Goal: Transaction & Acquisition: Book appointment/travel/reservation

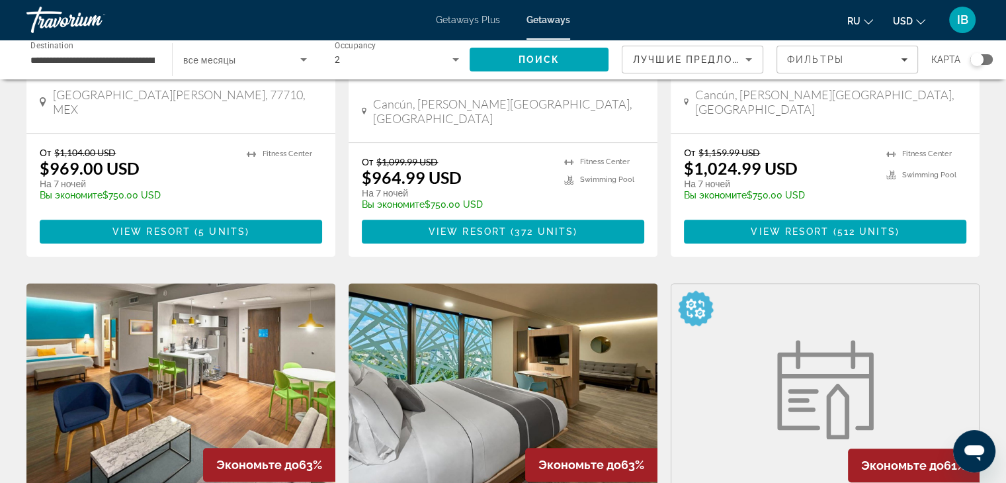
scroll to position [1059, 0]
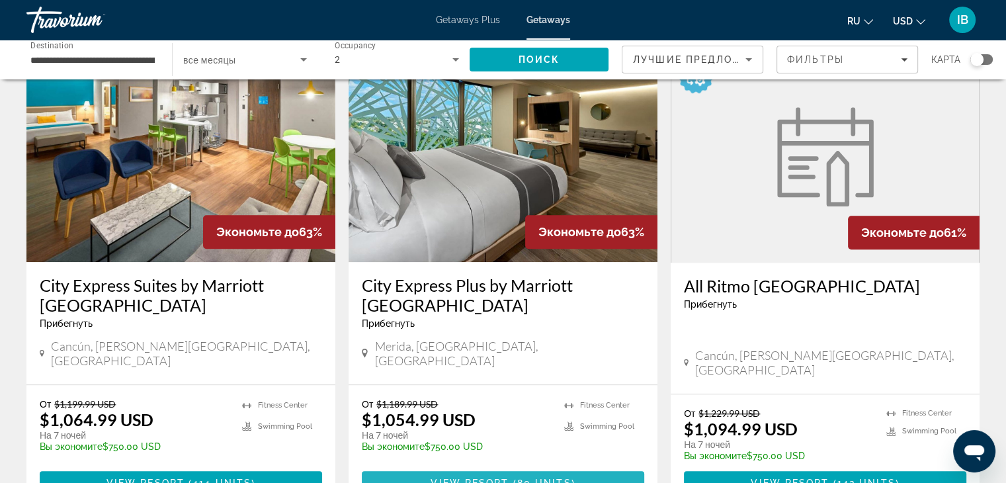
click at [416, 467] on span "Main content" at bounding box center [503, 483] width 283 height 32
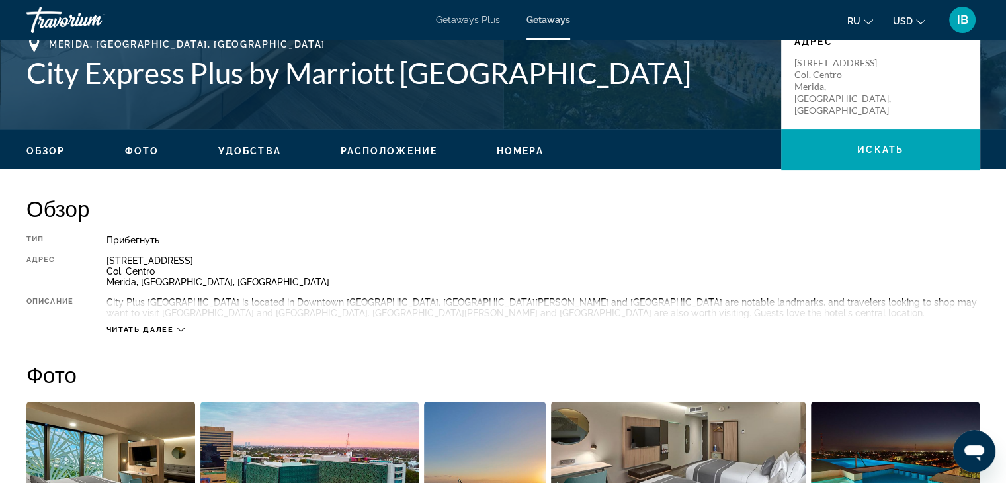
scroll to position [331, 0]
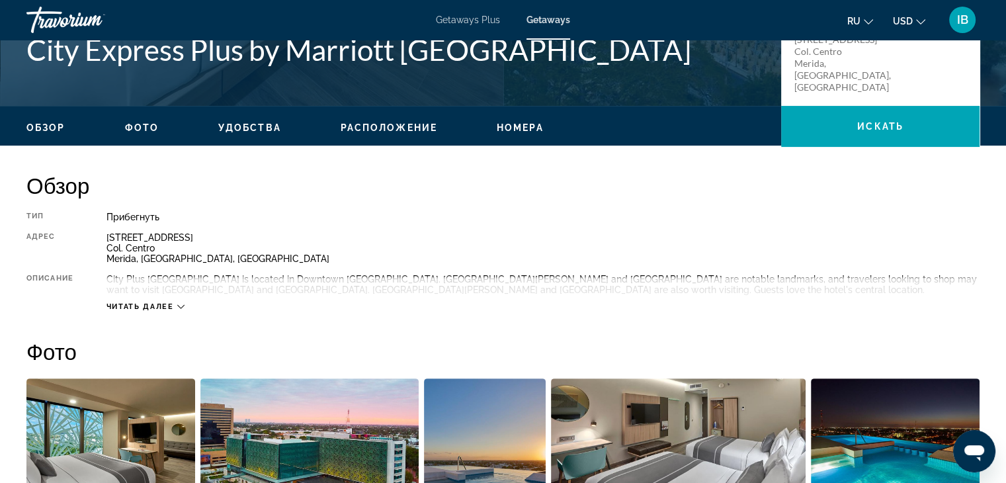
click at [155, 305] on span "Читать далее" at bounding box center [140, 306] width 67 height 9
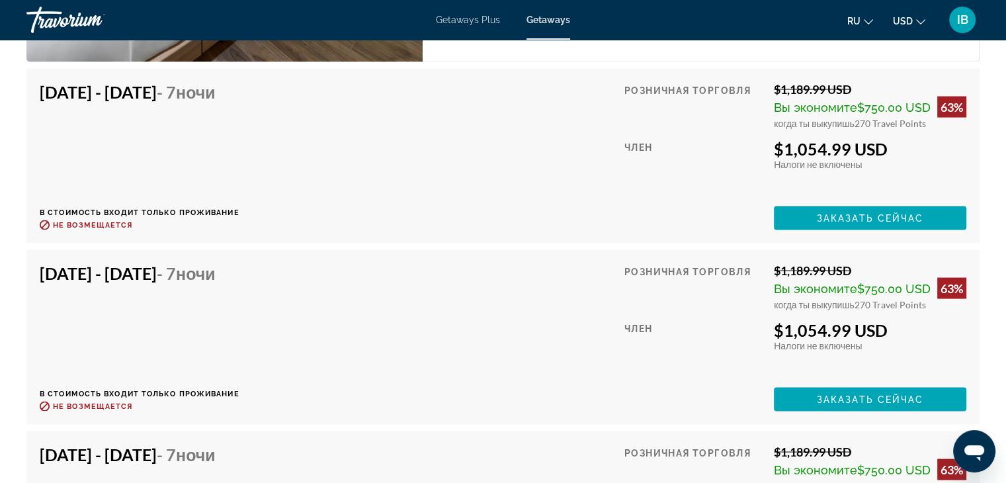
scroll to position [2316, 0]
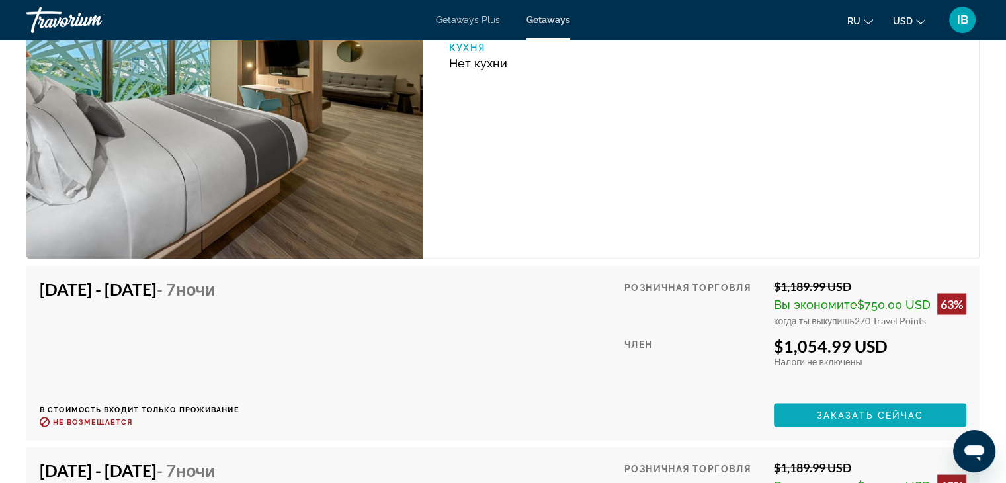
click at [844, 400] on span "Main content" at bounding box center [870, 415] width 193 height 32
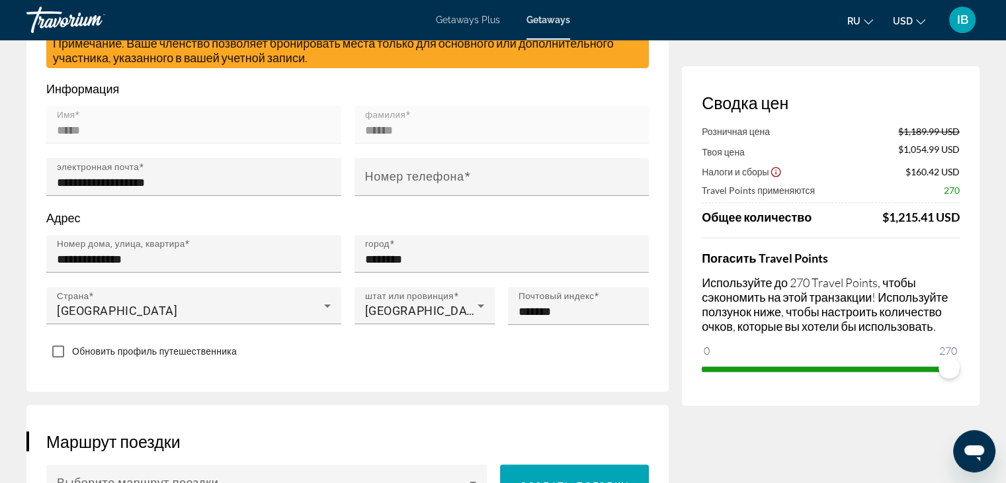
scroll to position [397, 0]
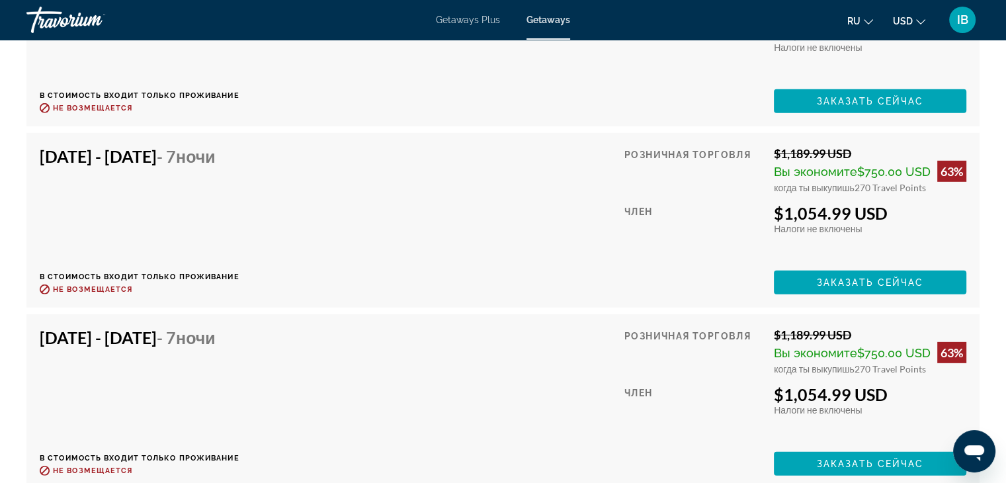
scroll to position [3904, 0]
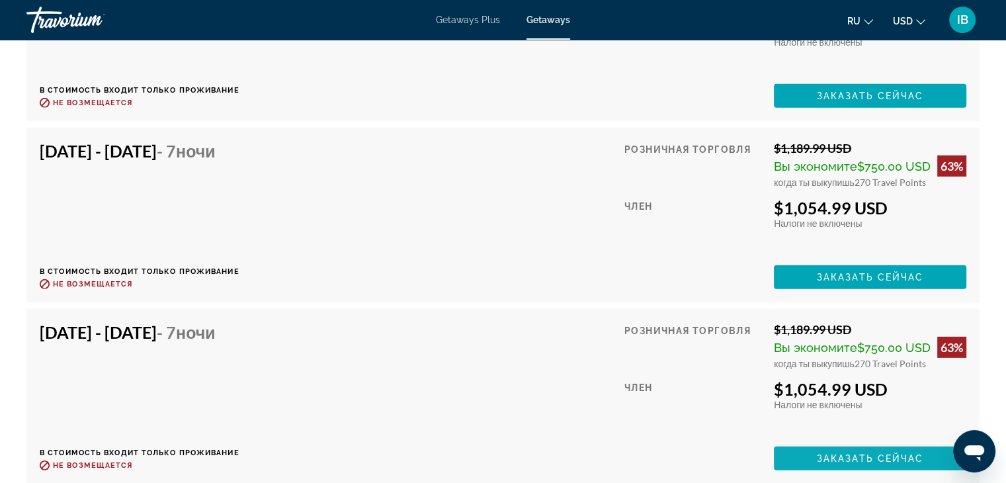
click at [819, 453] on span "Заказать сейчас" at bounding box center [870, 458] width 107 height 11
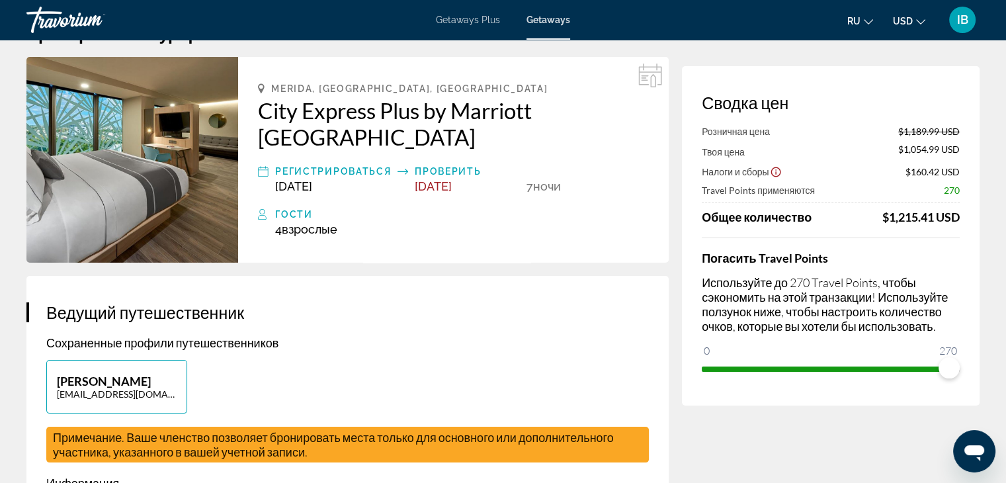
scroll to position [66, 0]
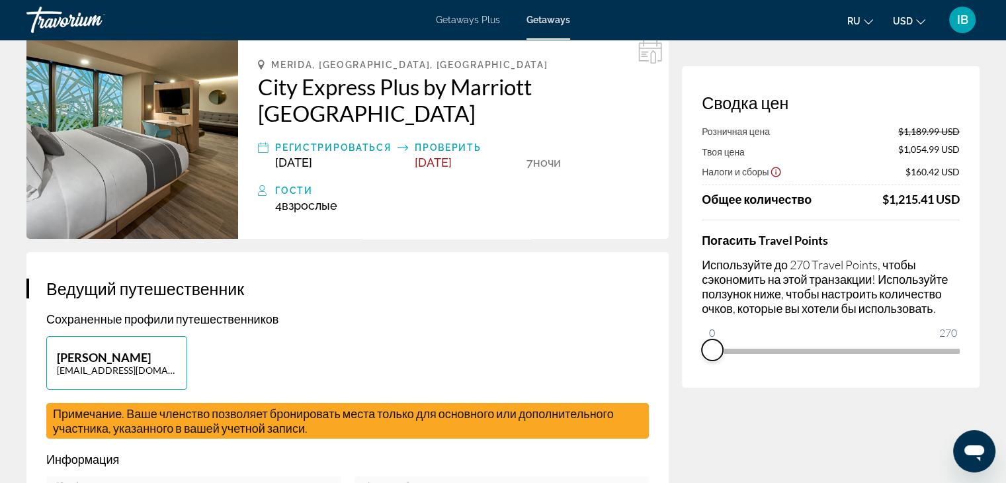
drag, startPoint x: 951, startPoint y: 369, endPoint x: 705, endPoint y: 377, distance: 246.3
click at [705, 377] on div "Сводка цен Розничная цена $1,189.99 USD Твоя цена $1,054.99 USD Налоги и сборы …" at bounding box center [831, 227] width 298 height 322
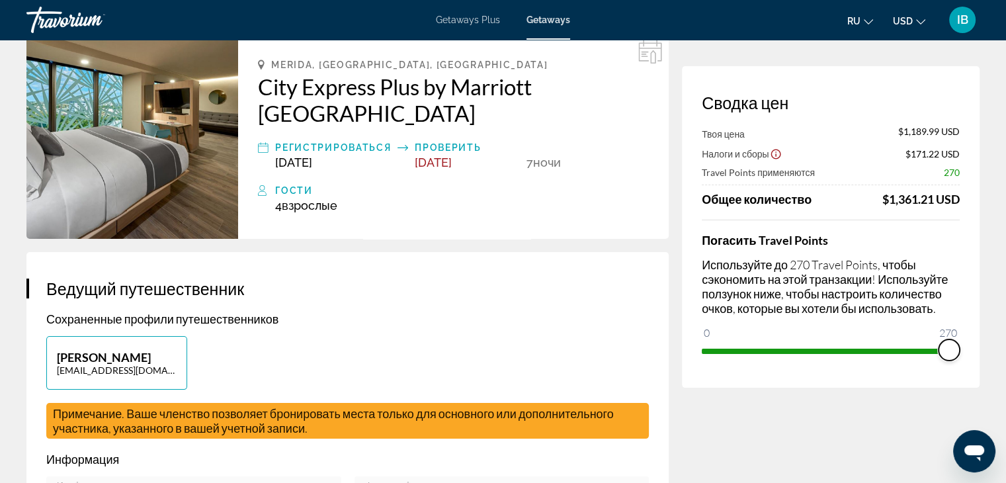
drag, startPoint x: 777, startPoint y: 337, endPoint x: 966, endPoint y: 332, distance: 188.6
click at [966, 332] on div "Сводка цен Твоя цена $1,189.99 USD Налоги и сборы $171.22 USD Travel Points при…" at bounding box center [831, 227] width 298 height 322
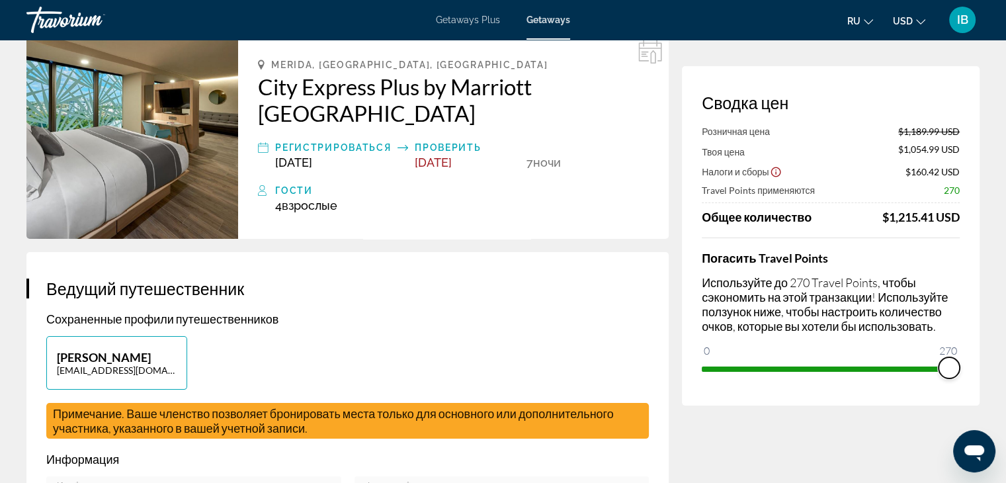
scroll to position [0, 0]
